Goal: Transaction & Acquisition: Subscribe to service/newsletter

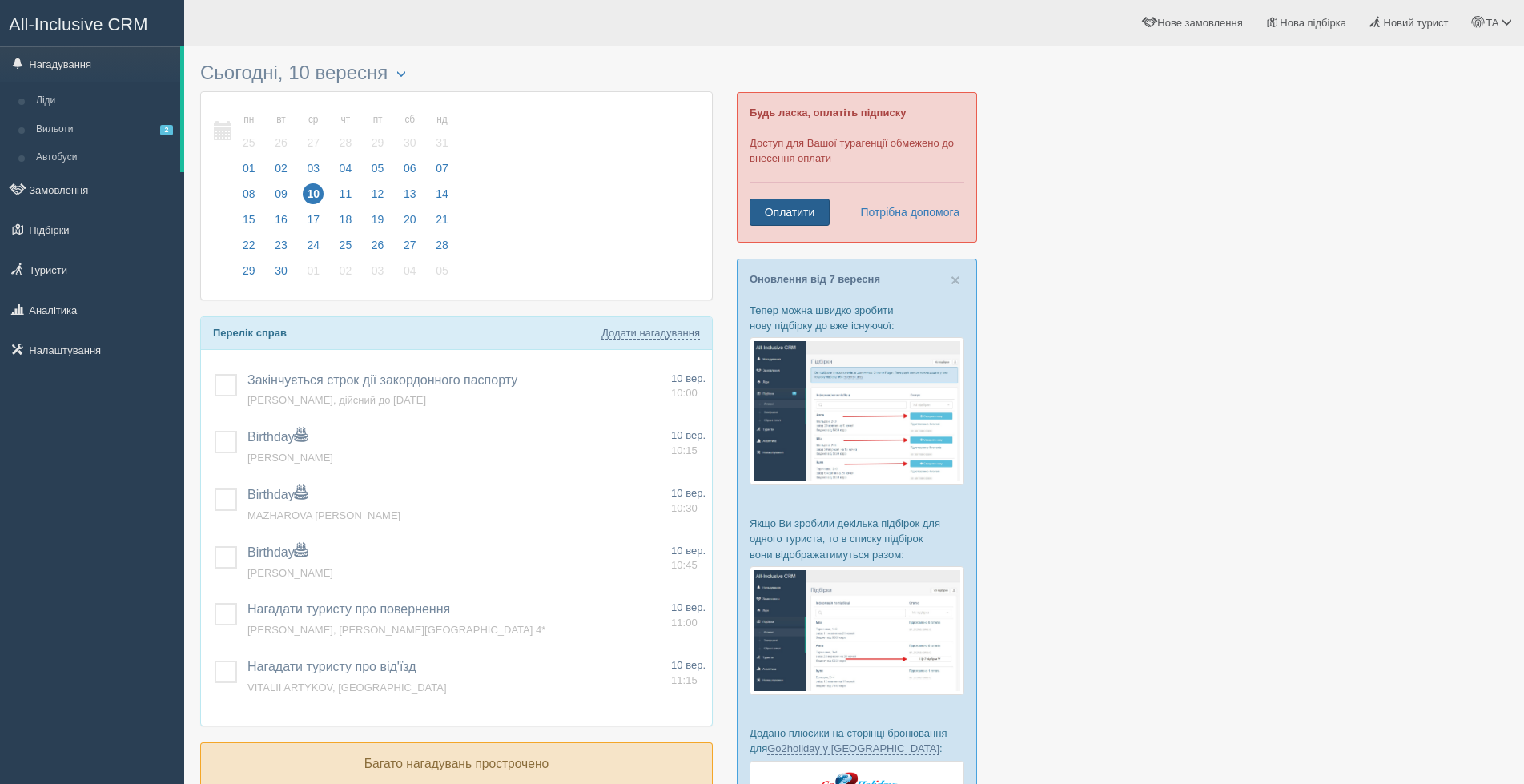
click at [784, 210] on link "Оплатити" at bounding box center [789, 212] width 80 height 27
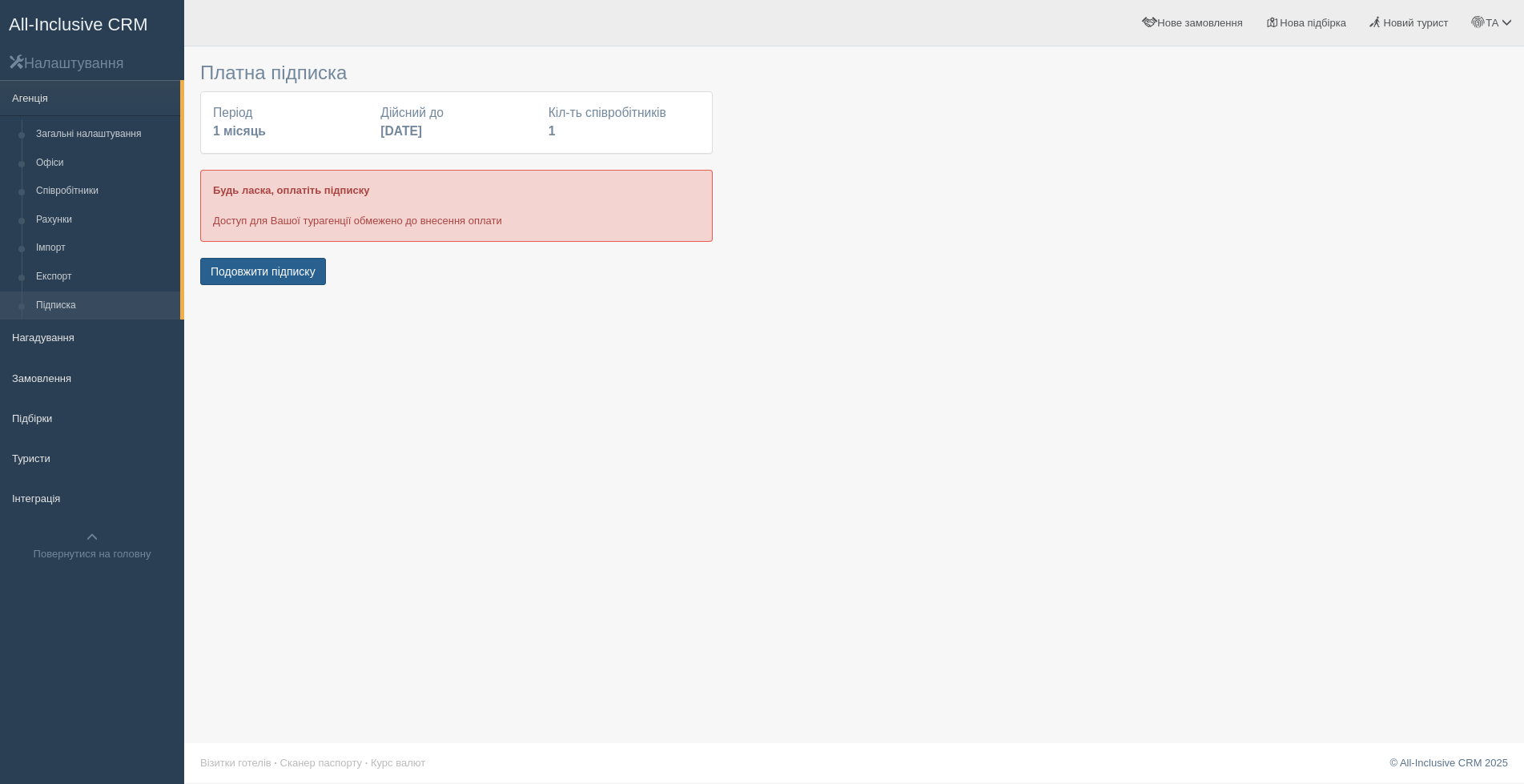
click at [264, 273] on button "Подовжити підписку" at bounding box center [263, 271] width 126 height 27
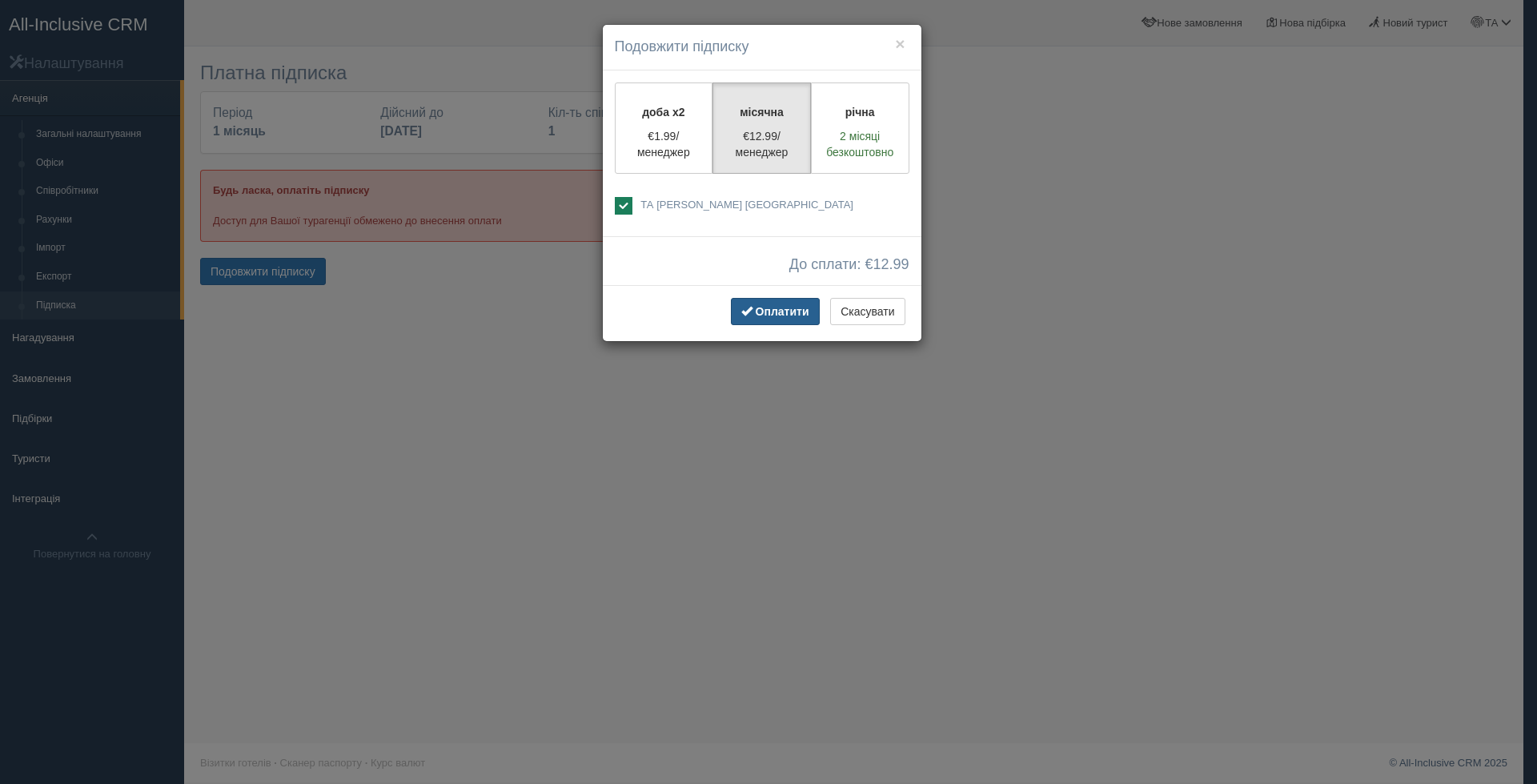
click at [783, 316] on span "Оплатити" at bounding box center [782, 312] width 54 height 13
